Goal: Browse casually: Explore the website without a specific task or goal

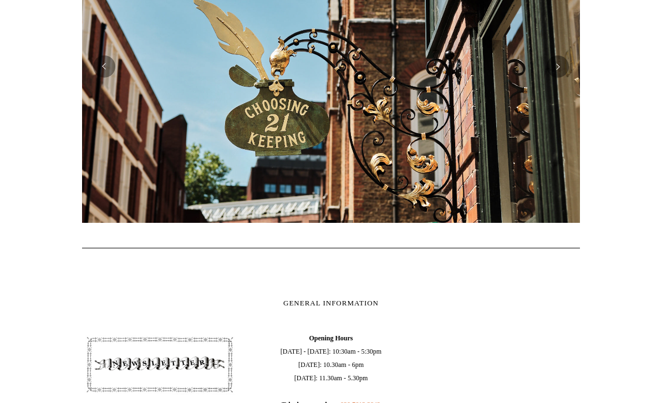
scroll to position [326, 0]
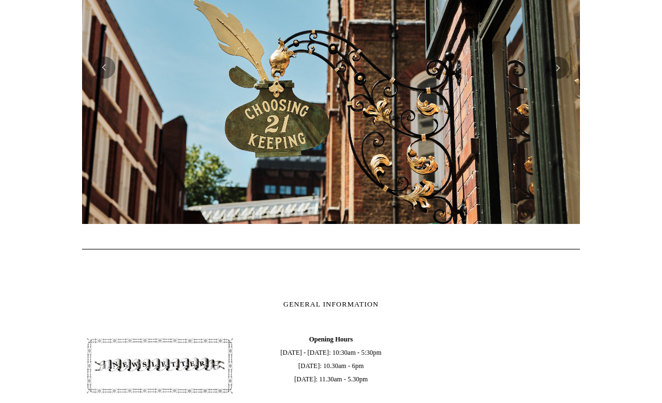
click at [110, 69] on button "Previous" at bounding box center [104, 68] width 22 height 22
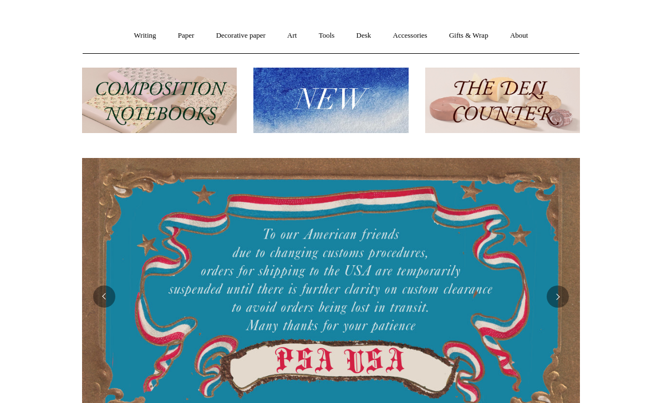
scroll to position [0, 0]
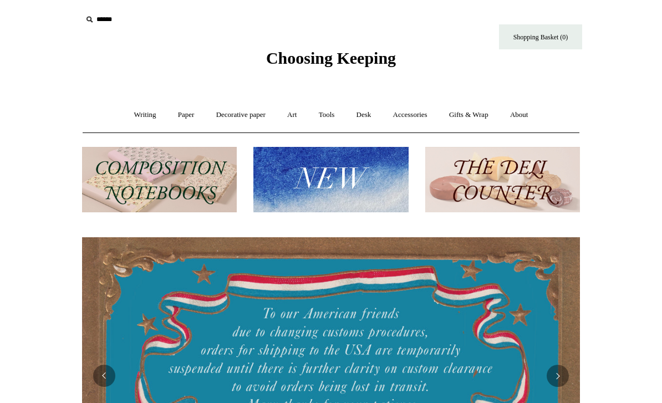
click at [297, 115] on link "Art +" at bounding box center [291, 114] width 29 height 29
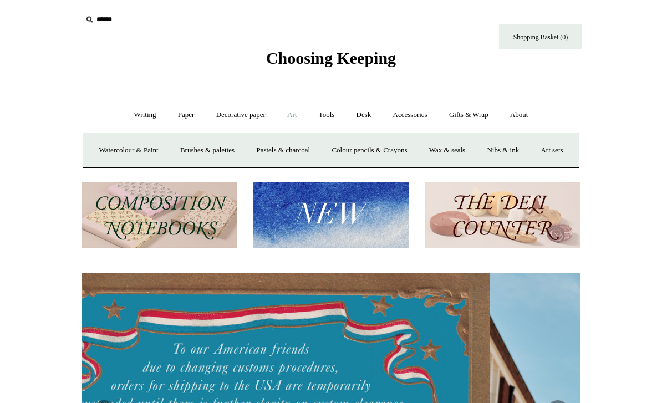
scroll to position [0, 392]
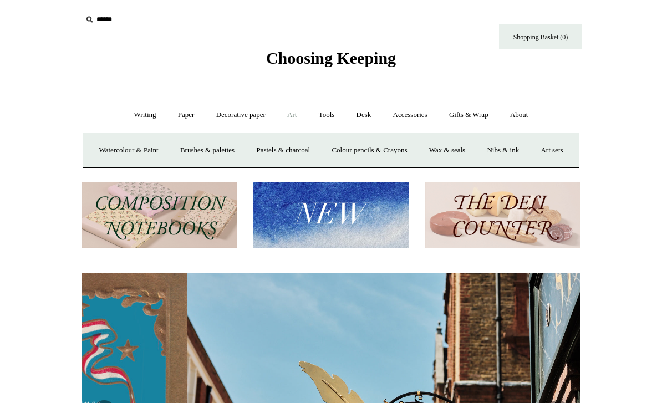
click at [159, 151] on link "Watercolour & Paint" at bounding box center [128, 150] width 79 height 29
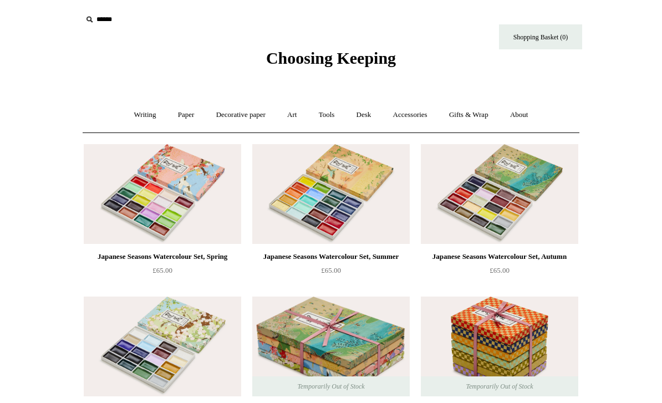
click at [419, 120] on link "Accessories +" at bounding box center [410, 114] width 54 height 29
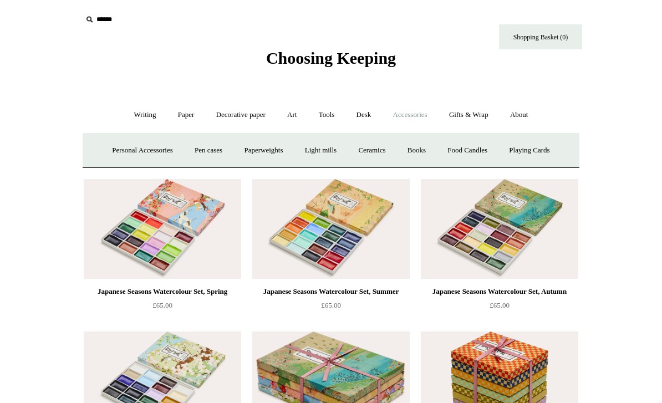
click at [474, 152] on link "Food Candles" at bounding box center [467, 150] width 60 height 29
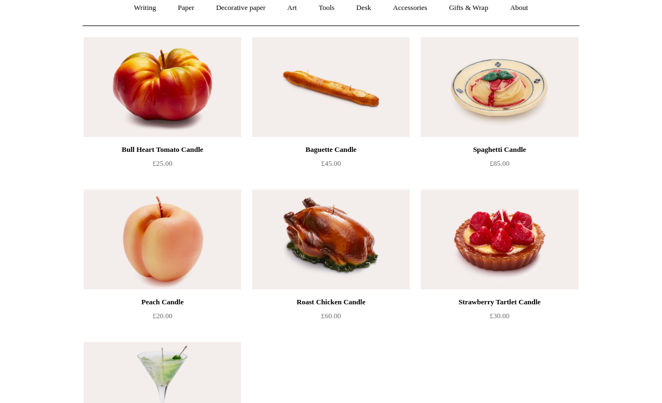
scroll to position [106, 0]
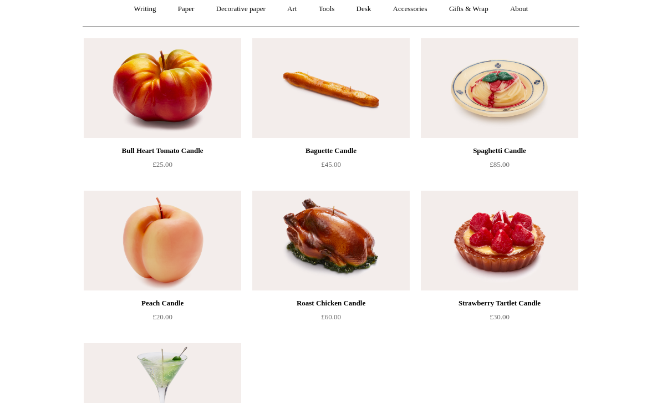
click at [520, 249] on img at bounding box center [499, 241] width 157 height 100
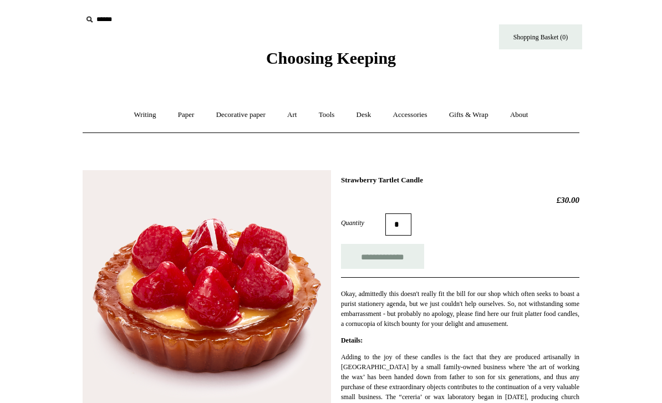
scroll to position [4, 0]
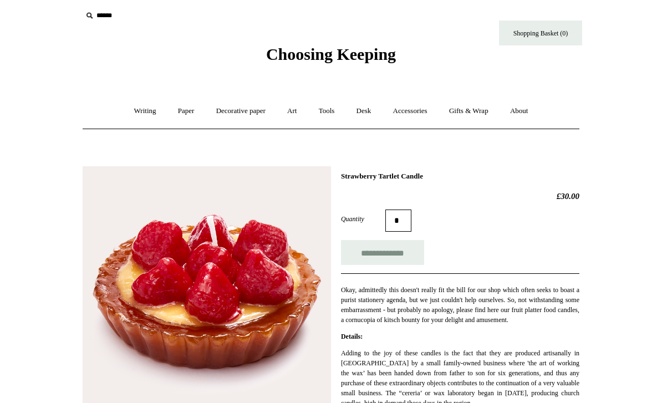
click at [477, 117] on link "Gifts & Wrap +" at bounding box center [468, 110] width 59 height 29
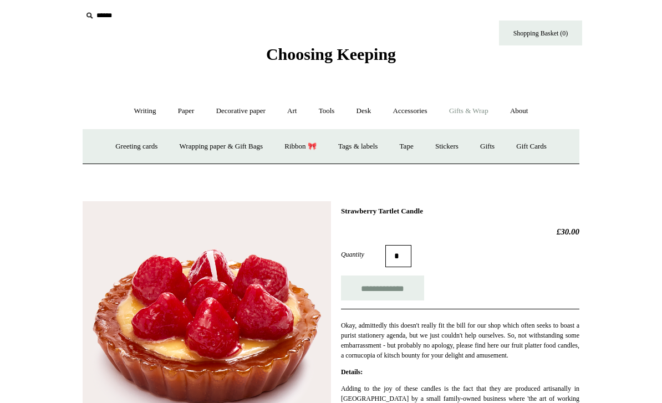
click at [450, 152] on link "Stickers" at bounding box center [446, 146] width 43 height 29
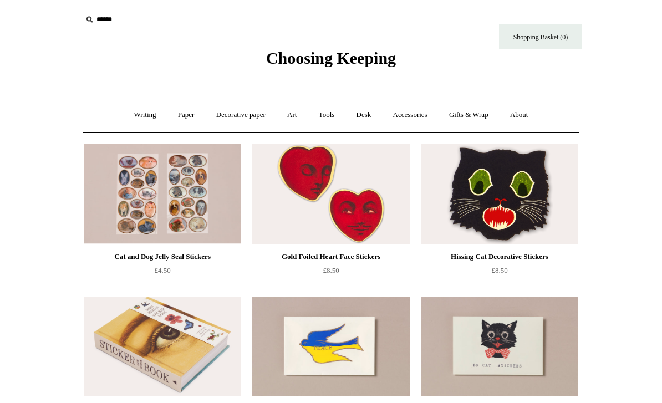
click at [484, 114] on link "Gifts & Wrap +" at bounding box center [468, 114] width 59 height 29
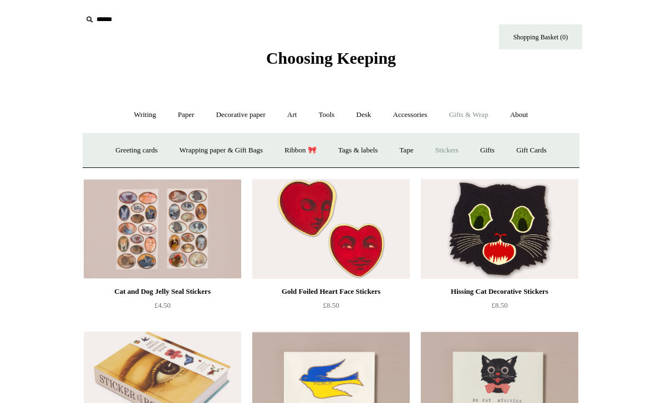
click at [497, 151] on link "Gifts +" at bounding box center [487, 150] width 34 height 29
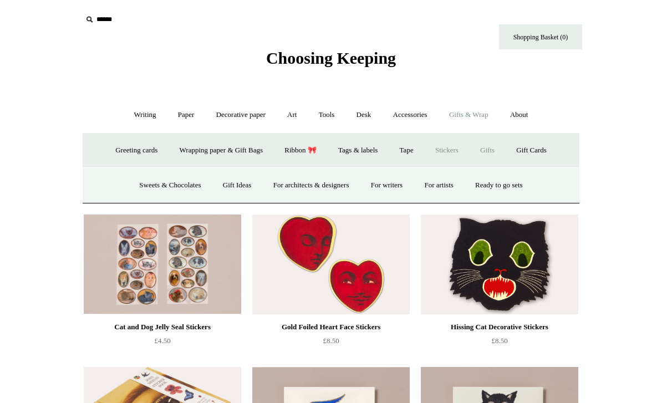
click at [180, 186] on link "Sweets & Chocolates" at bounding box center [169, 185] width 81 height 29
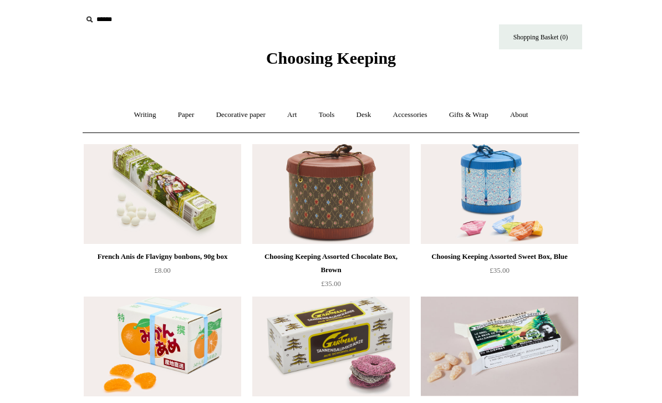
click at [477, 120] on link "Gifts & Wrap +" at bounding box center [468, 114] width 59 height 29
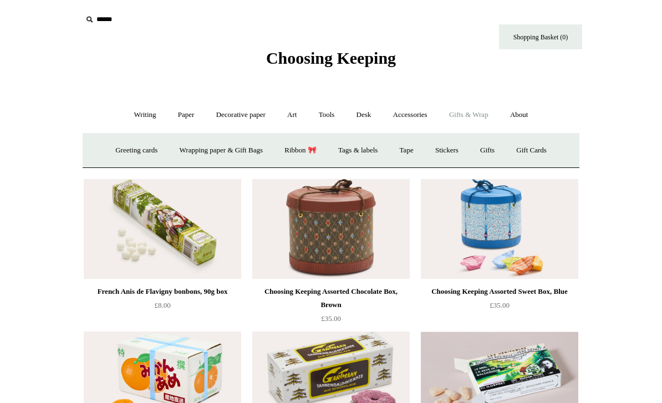
click at [504, 152] on link "Gifts +" at bounding box center [487, 150] width 34 height 29
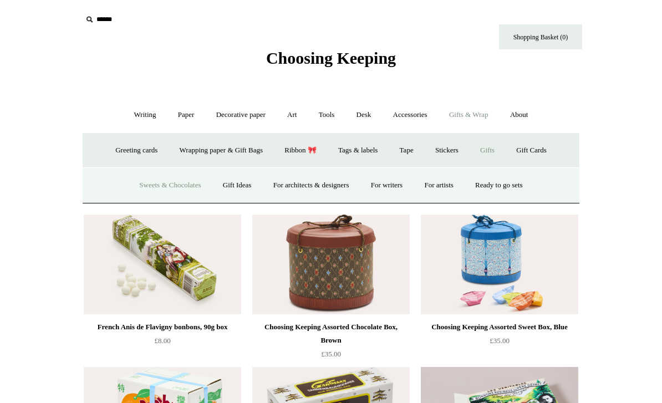
click at [236, 189] on link "Gift Ideas" at bounding box center [237, 185] width 49 height 29
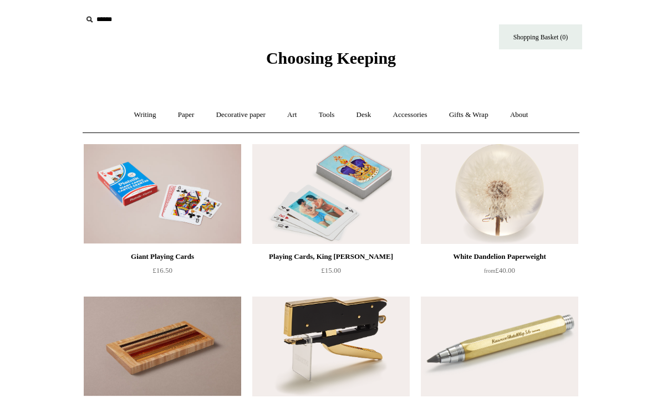
click at [482, 118] on link "Gifts & Wrap +" at bounding box center [468, 114] width 59 height 29
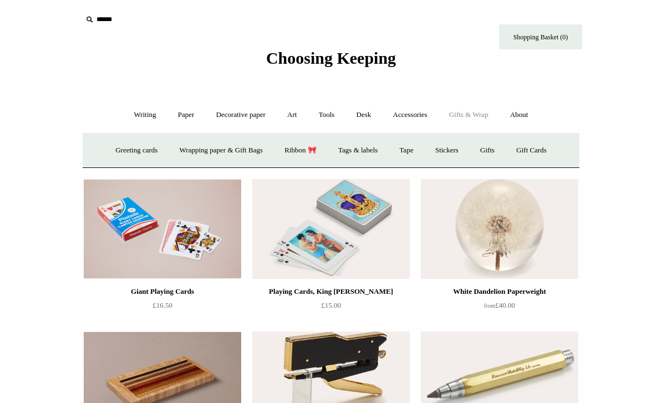
click at [500, 153] on link "Gifts +" at bounding box center [487, 150] width 34 height 29
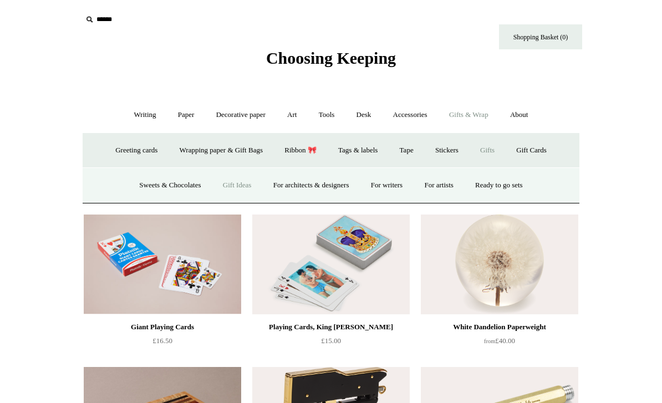
click at [330, 187] on link "For architects & designers" at bounding box center [311, 185] width 96 height 29
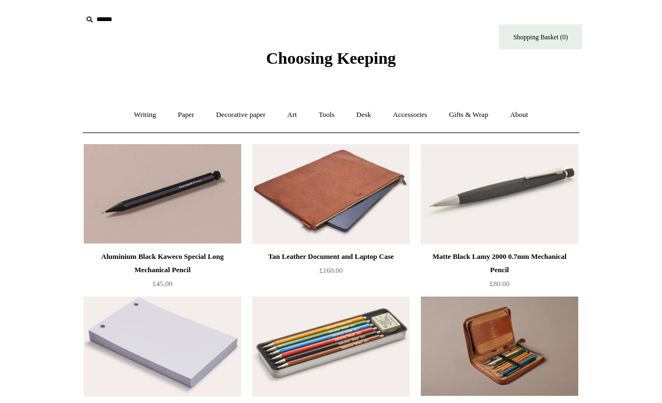
click at [412, 119] on link "Accessories +" at bounding box center [410, 114] width 54 height 29
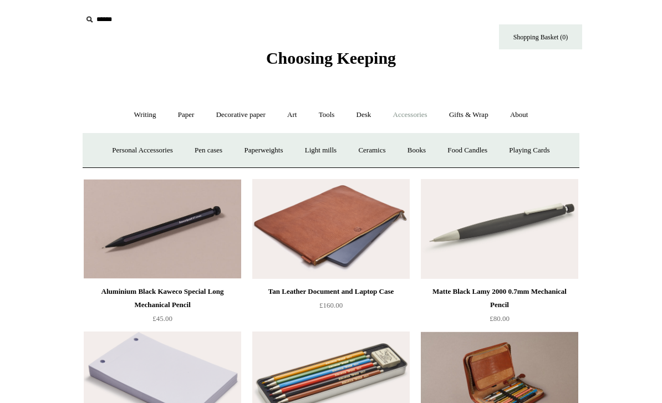
click at [101, 25] on input "text" at bounding box center [150, 19] width 136 height 21
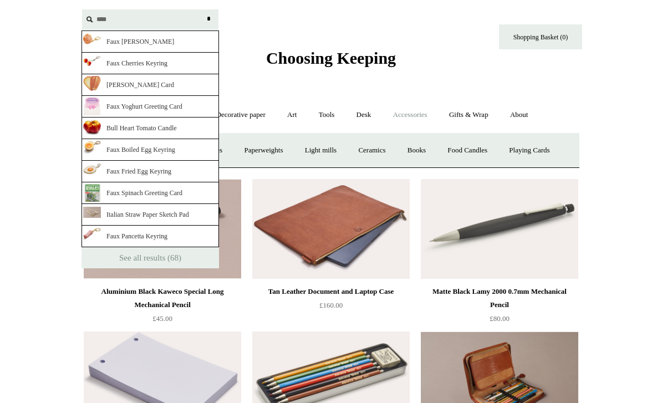
type input "****"
click at [167, 257] on link "See all results (68)" at bounding box center [149, 257] width 137 height 21
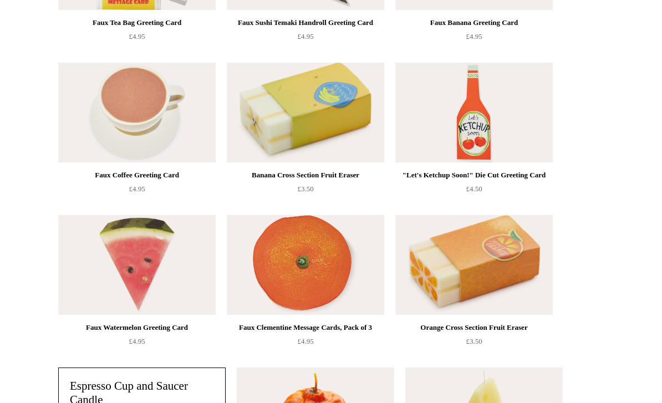
scroll to position [1392, 0]
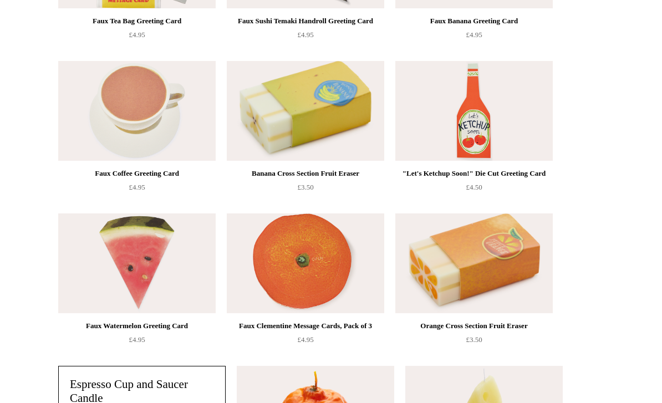
click at [165, 105] on img at bounding box center [136, 111] width 157 height 100
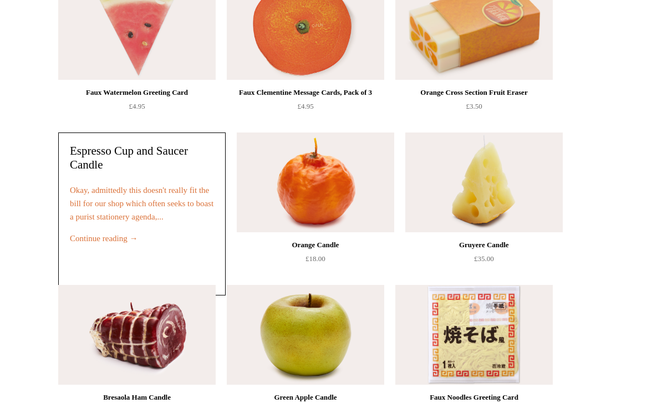
scroll to position [1628, 0]
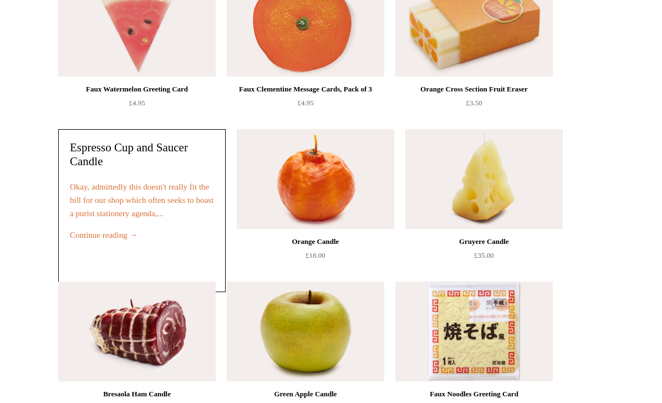
click at [178, 195] on link "Okay, admittedly this doesn't really fit the bill for our shop which often seek…" at bounding box center [142, 200] width 144 height 35
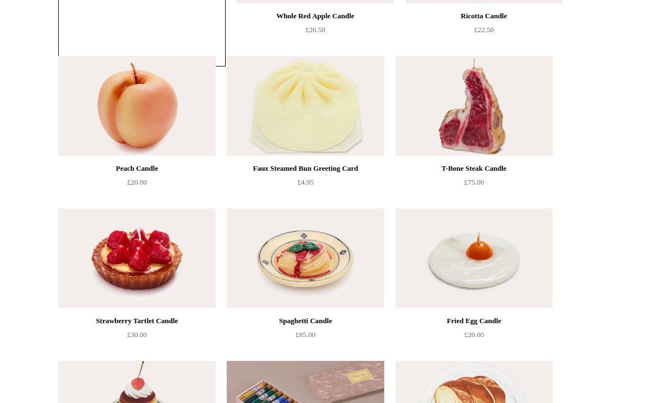
scroll to position [3223, 0]
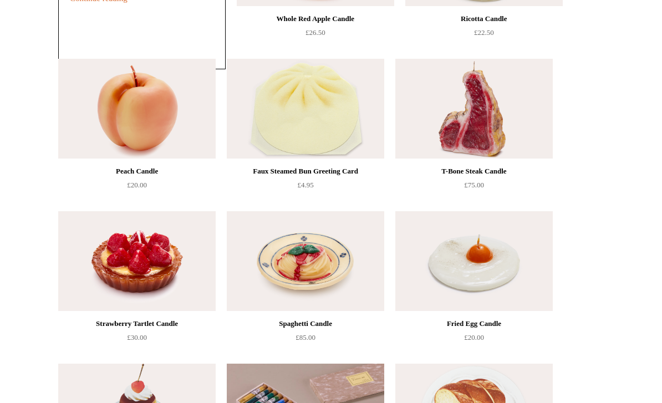
click at [327, 103] on img at bounding box center [305, 109] width 157 height 100
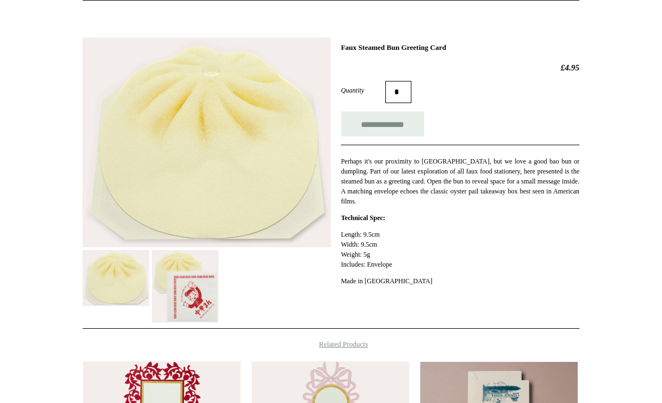
click at [201, 289] on img at bounding box center [185, 287] width 67 height 73
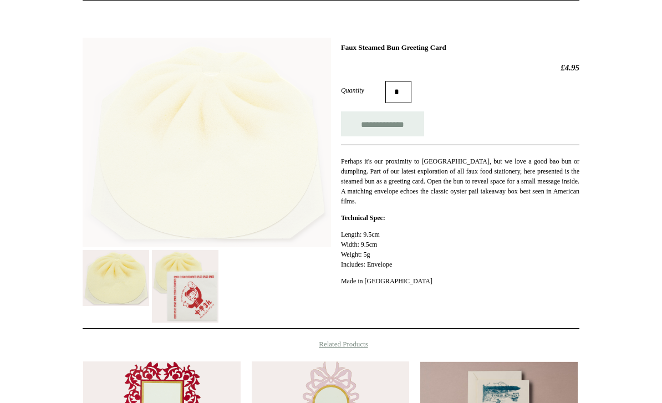
scroll to position [132, 0]
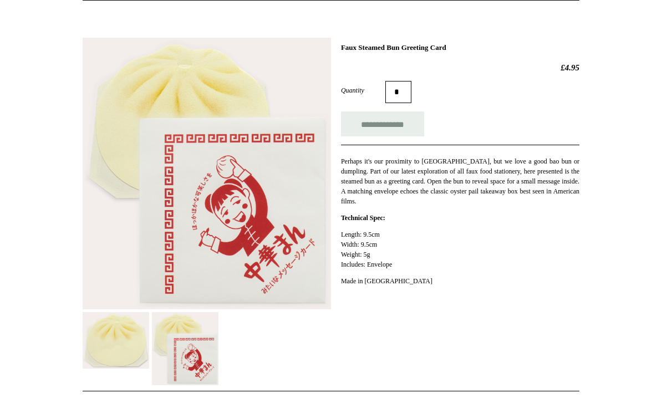
click at [117, 339] on img at bounding box center [116, 340] width 67 height 56
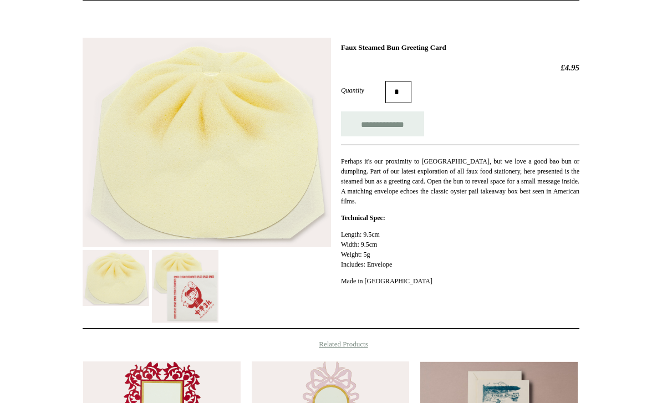
click at [193, 274] on img at bounding box center [185, 286] width 67 height 73
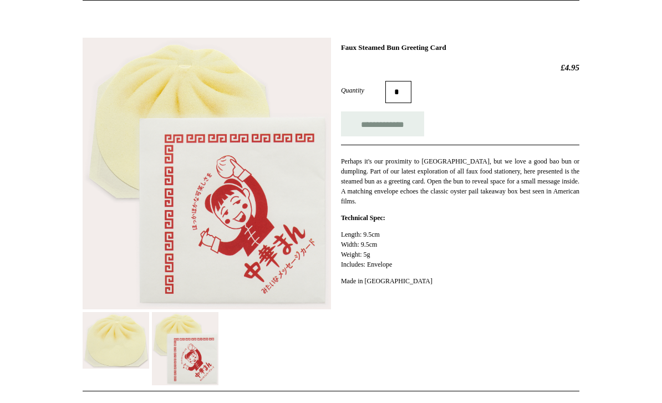
scroll to position [0, 0]
